Goal: Task Accomplishment & Management: Manage account settings

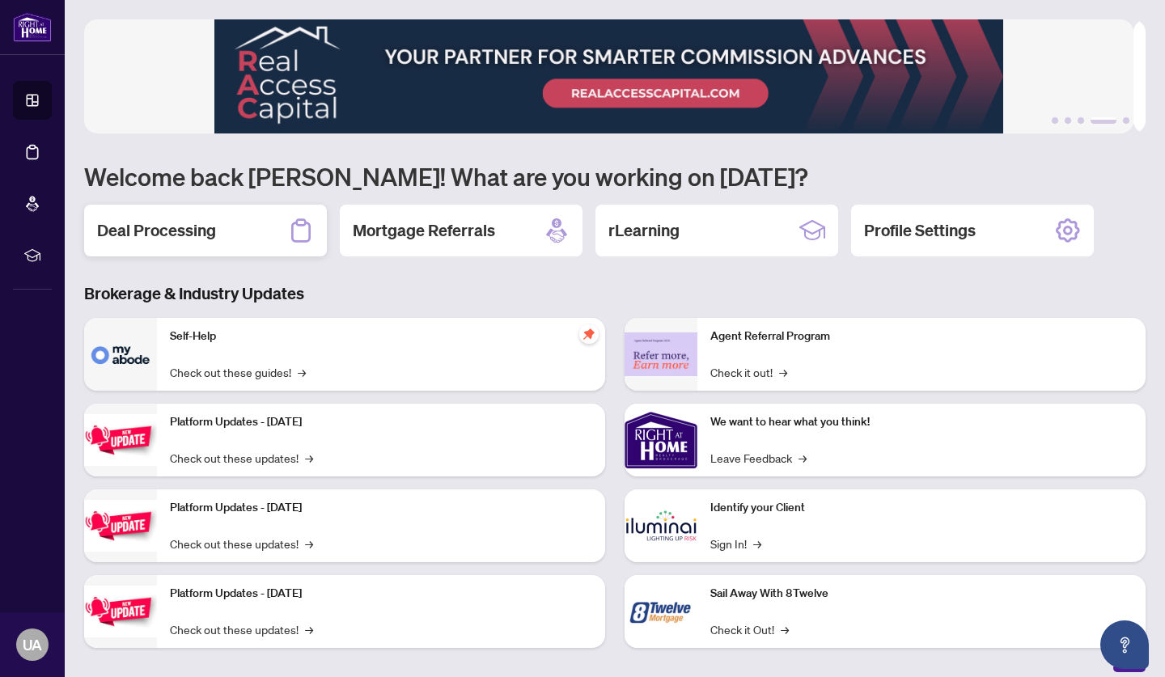
click at [148, 232] on h2 "Deal Processing" at bounding box center [156, 230] width 119 height 23
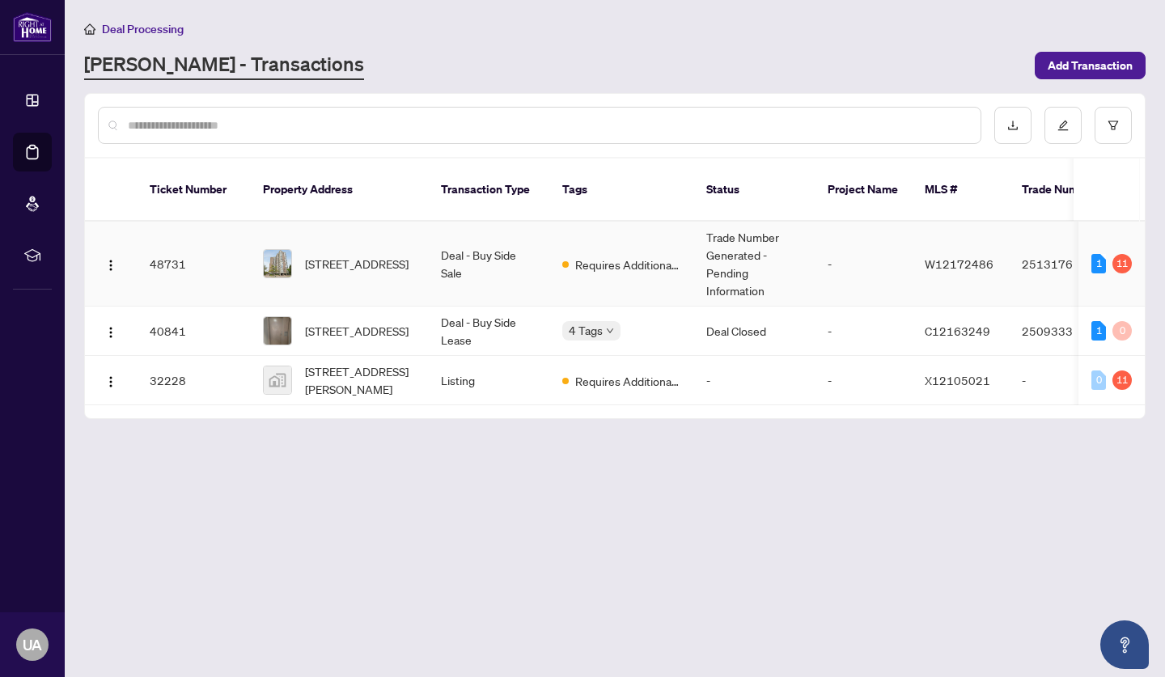
click at [741, 234] on td "Trade Number Generated - Pending Information" at bounding box center [753, 264] width 121 height 85
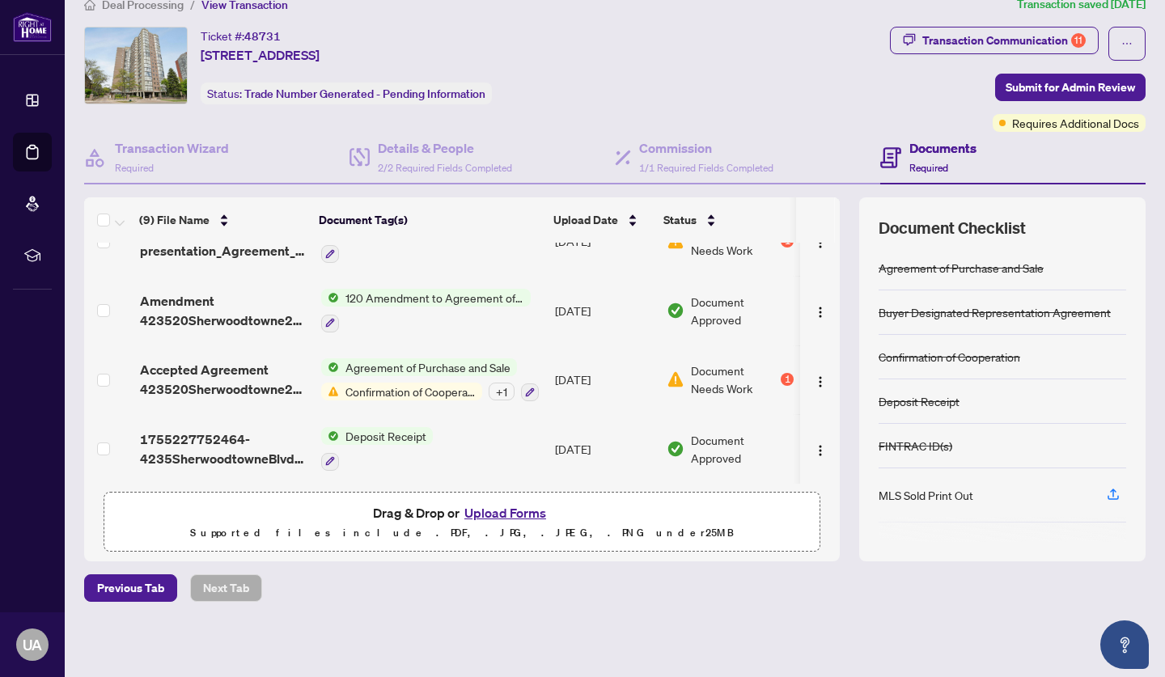
click at [702, 383] on span "Document Needs Work" at bounding box center [734, 380] width 87 height 36
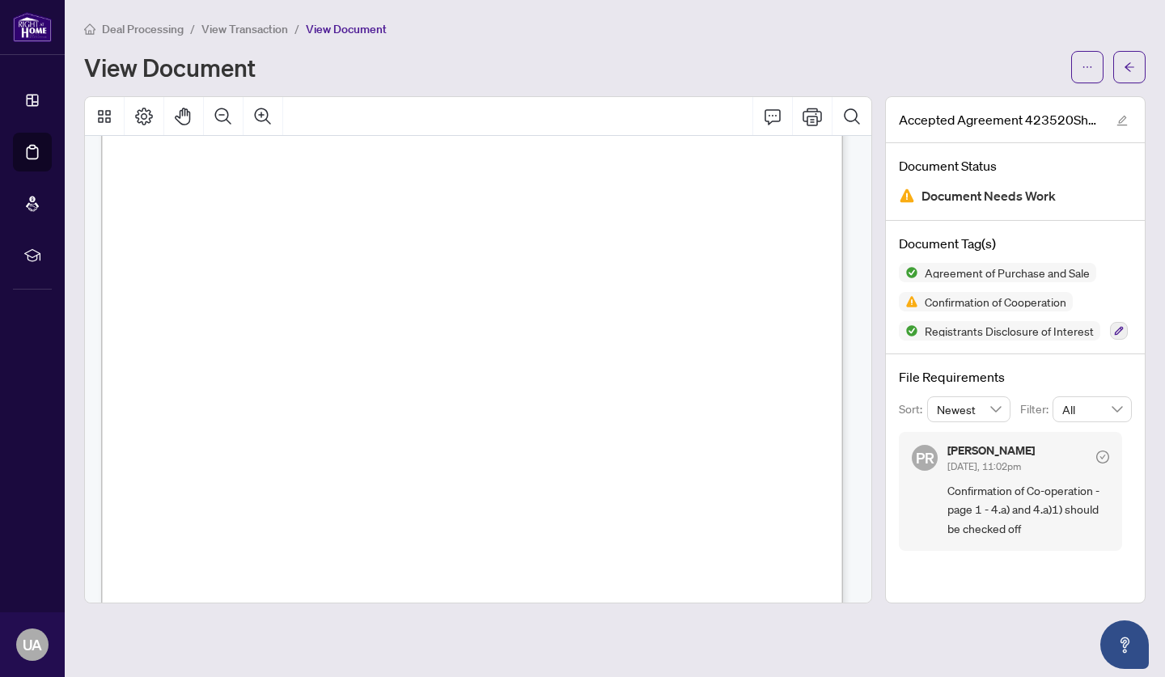
scroll to position [9352, 0]
click at [1130, 60] on span "button" at bounding box center [1129, 67] width 11 height 26
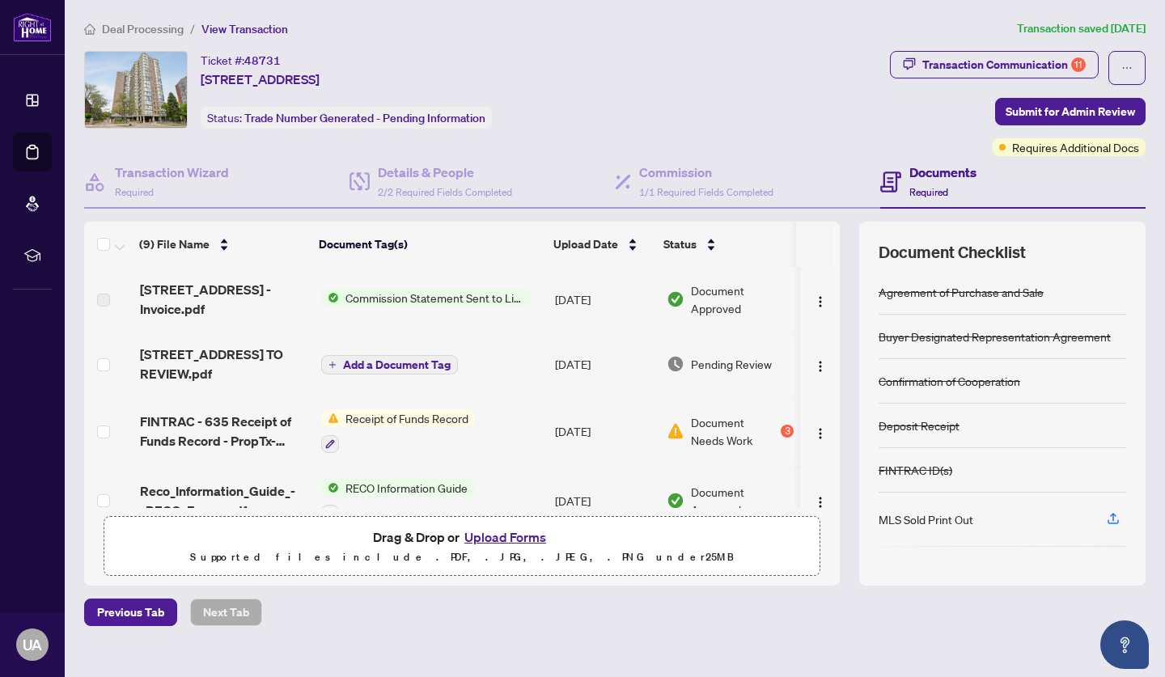
click at [736, 426] on span "Document Needs Work" at bounding box center [734, 432] width 87 height 36
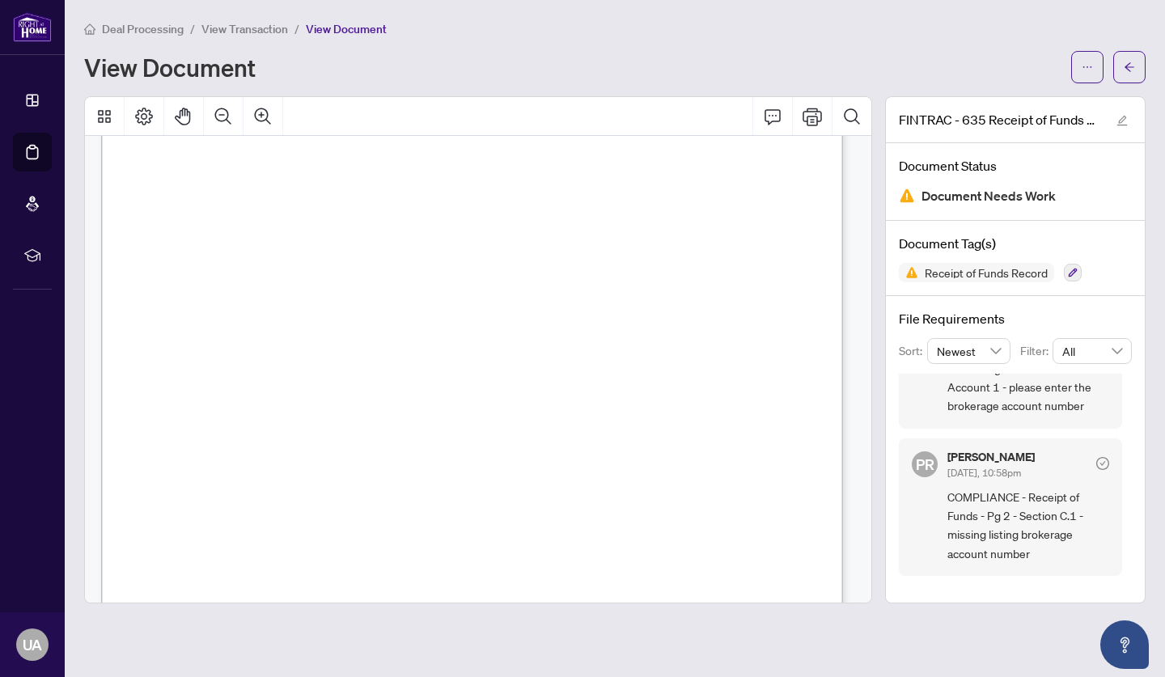
scroll to position [488, 0]
